Goal: Check status: Check status

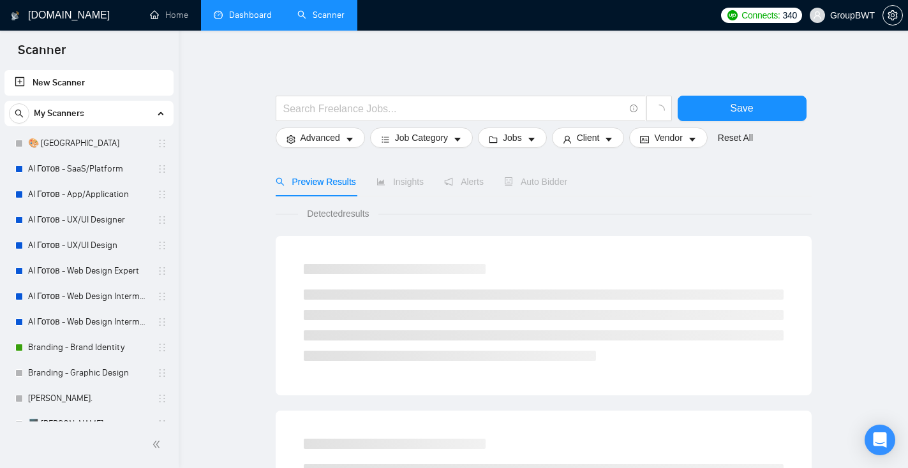
click at [237, 20] on link "Dashboard" at bounding box center [243, 15] width 58 height 11
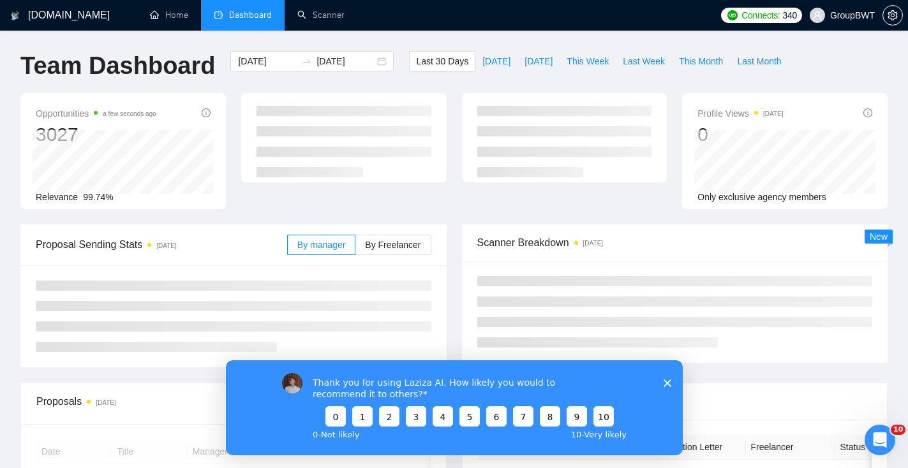
click at [675, 378] on div "Thank you for using Laziza AI. How likely you would to recommend it to others? …" at bounding box center [453, 407] width 457 height 95
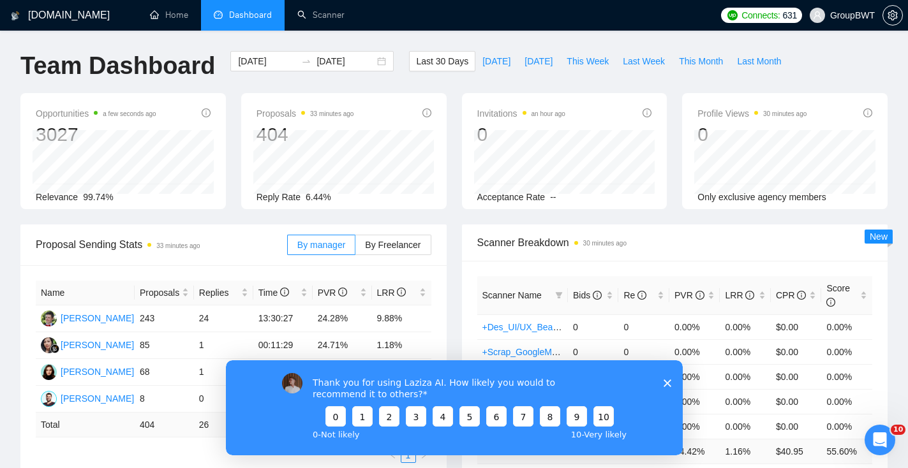
click at [668, 385] on polygon "Закрыть опрос" at bounding box center [667, 383] width 8 height 8
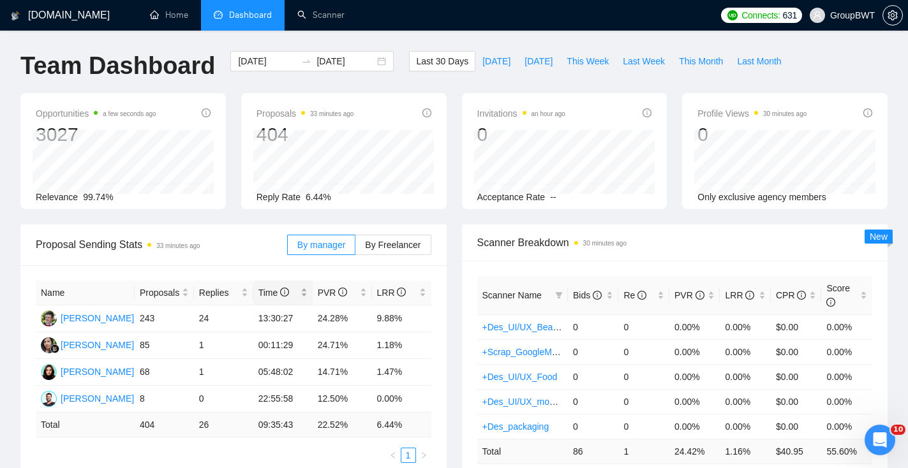
scroll to position [6, 0]
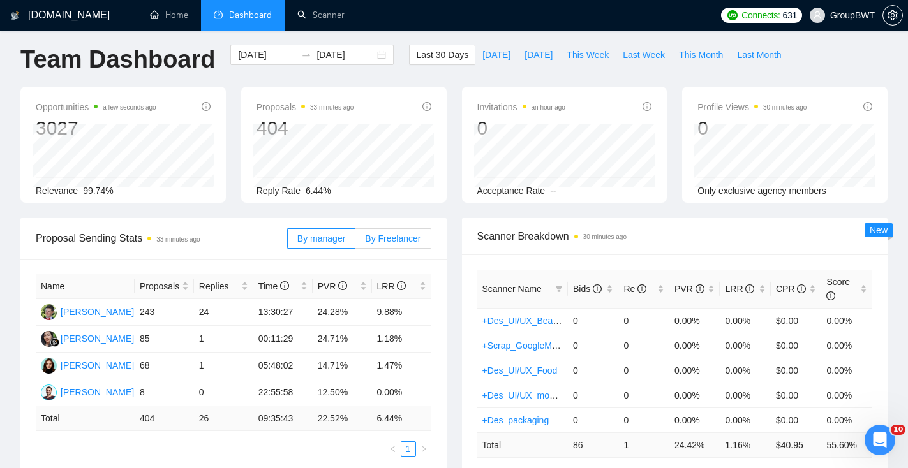
click at [388, 234] on span "By Freelancer" at bounding box center [393, 239] width 56 height 10
click at [355, 242] on input "By Freelancer" at bounding box center [355, 242] width 0 height 0
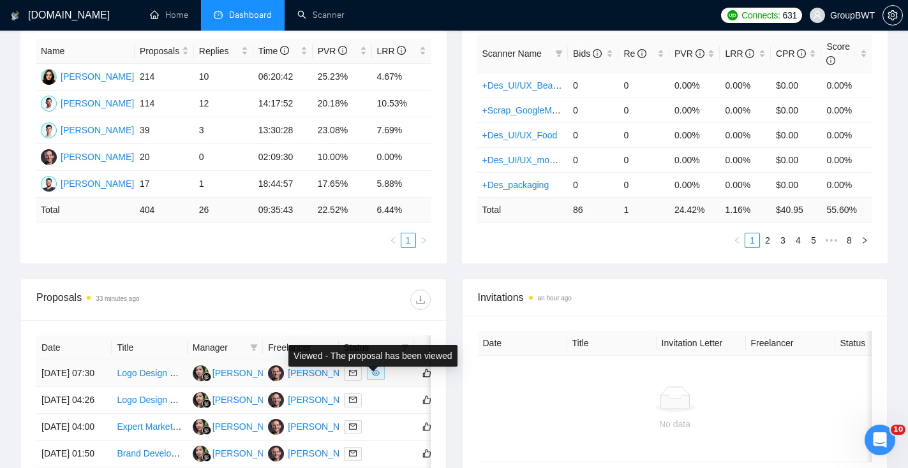
scroll to position [168, 0]
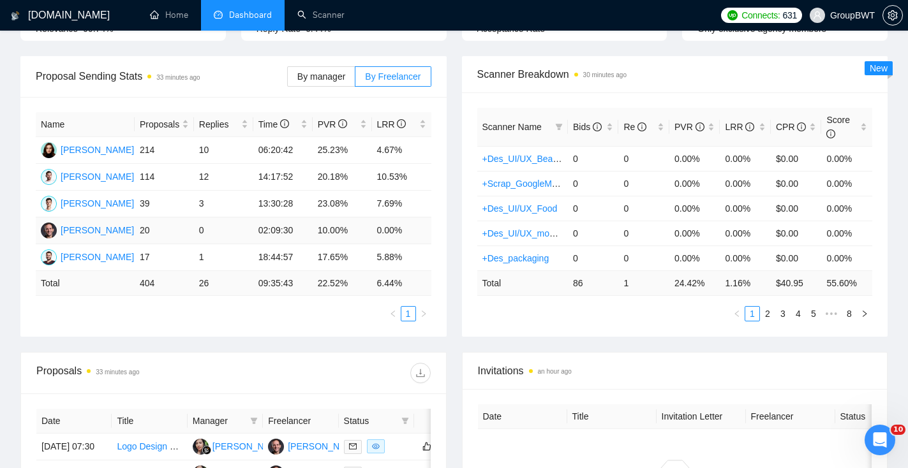
click at [346, 229] on td "10.00%" at bounding box center [342, 231] width 59 height 27
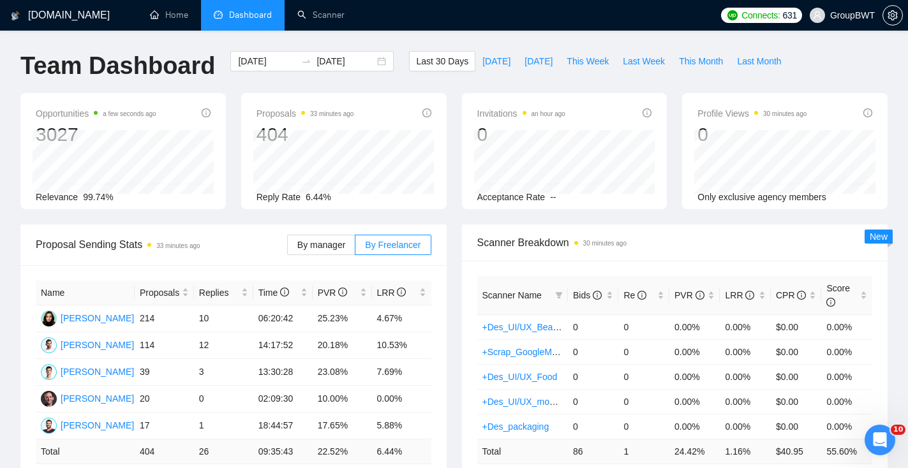
scroll to position [2, 0]
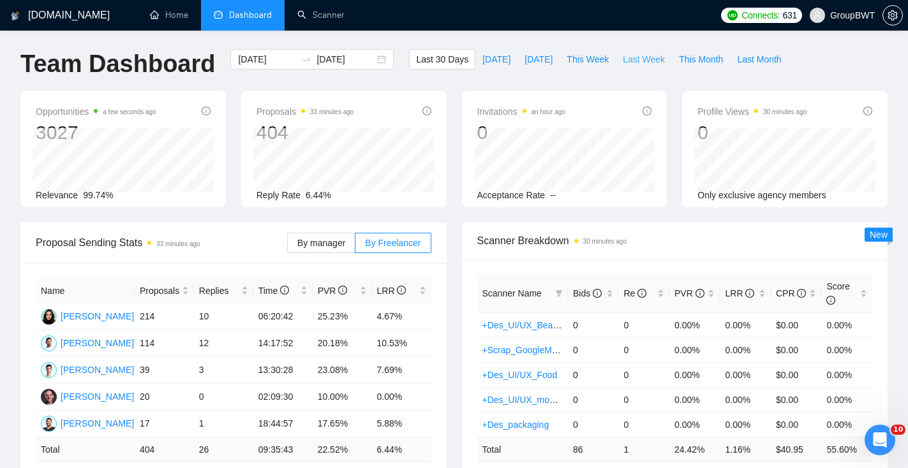
click at [634, 64] on span "Last Week" at bounding box center [644, 59] width 42 height 14
type input "[DATE]"
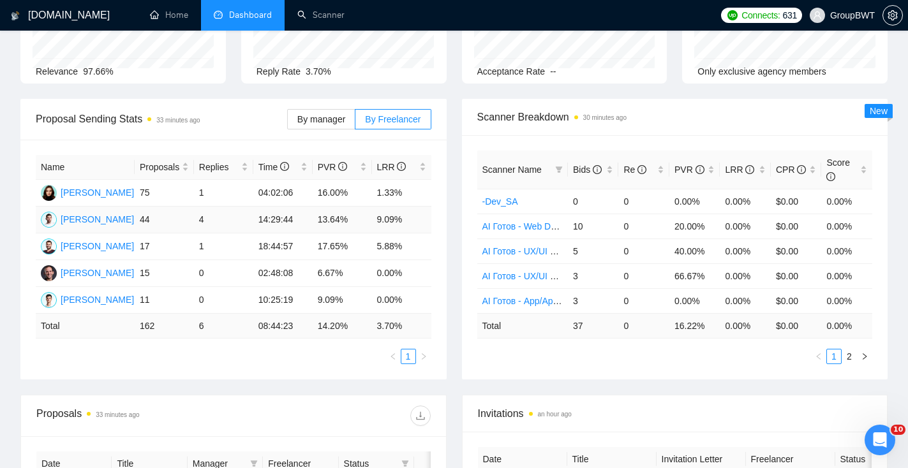
scroll to position [128, 0]
